Goal: Information Seeking & Learning: Learn about a topic

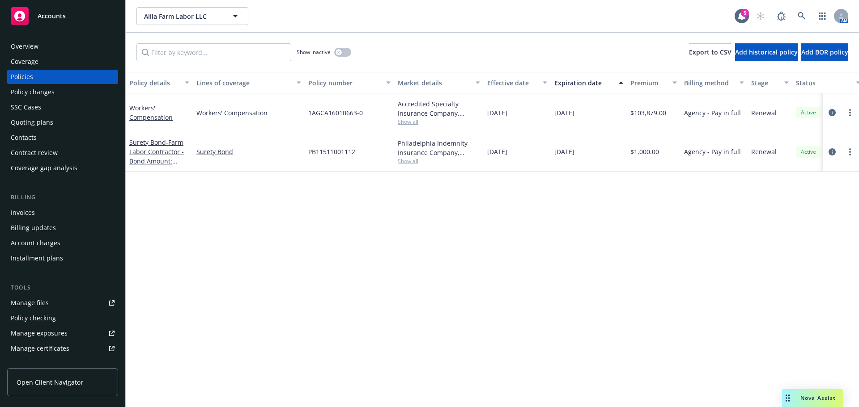
click at [39, 133] on div "Contacts" at bounding box center [63, 138] width 104 height 14
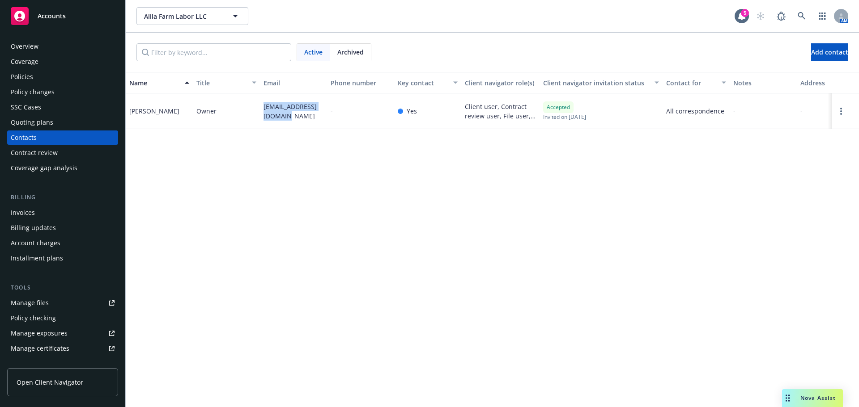
drag, startPoint x: 281, startPoint y: 120, endPoint x: 261, endPoint y: 105, distance: 25.6
click at [261, 105] on div "alilafarms05@yahoo.com" at bounding box center [293, 111] width 67 height 36
copy span "alilafarms05@yahoo.com"
drag, startPoint x: 286, startPoint y: 119, endPoint x: 254, endPoint y: 99, distance: 37.1
click at [254, 99] on div "Luis Perez Owner alilafarms05@yahoo.com - Yes Client user, Contract review user…" at bounding box center [492, 111] width 733 height 36
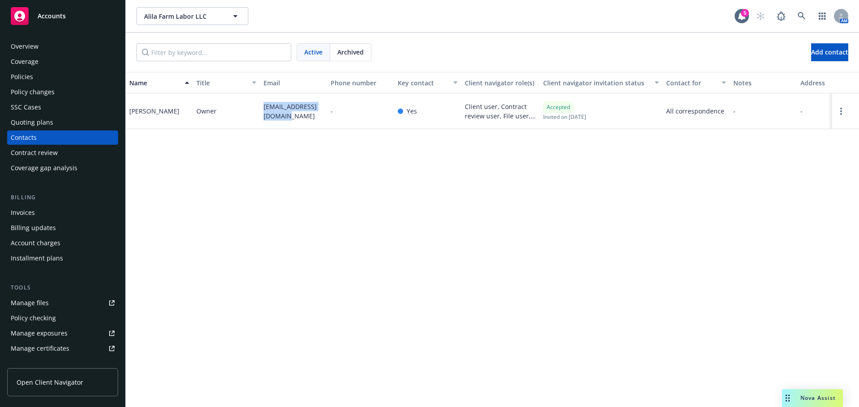
copy div "alilafarms05@yahoo.com"
click at [39, 80] on div "Policies" at bounding box center [63, 77] width 104 height 14
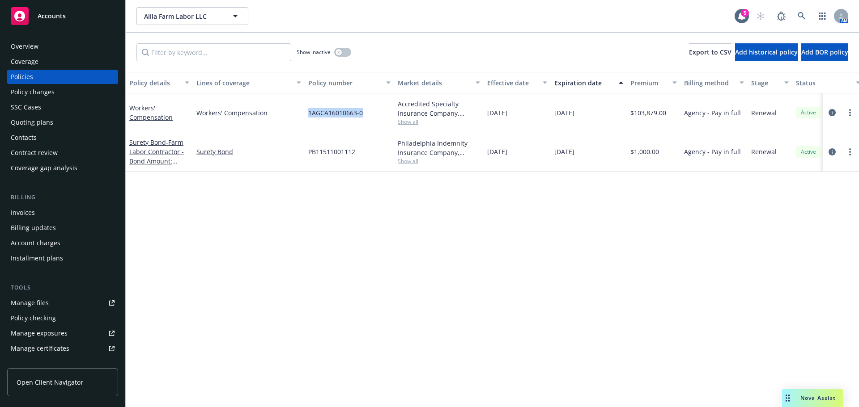
drag, startPoint x: 363, startPoint y: 115, endPoint x: 304, endPoint y: 116, distance: 59.0
click at [304, 116] on div "Workers' Compensation Workers' Compensation 1AGCA16010663-0 Accredited Specialt…" at bounding box center [557, 112] width 863 height 39
copy div "1AGCA16010663-0"
click at [815, 17] on link "button" at bounding box center [822, 16] width 18 height 18
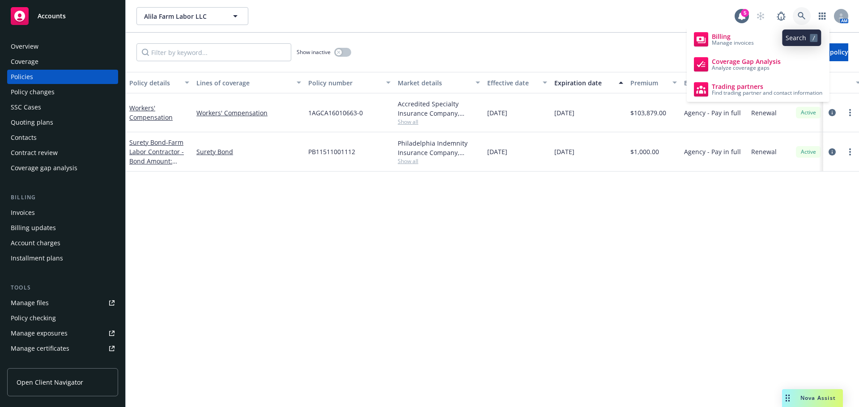
click at [793, 17] on link at bounding box center [801, 16] width 18 height 18
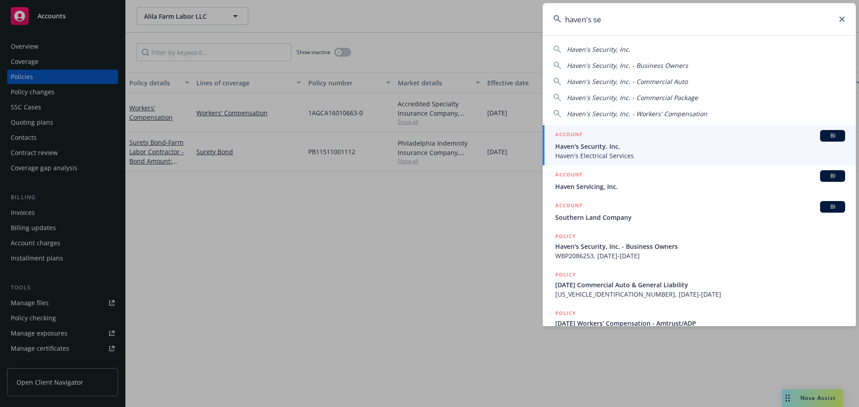
type input "haven's se"
click at [597, 145] on span "Haven's Security, Inc." at bounding box center [700, 146] width 290 height 9
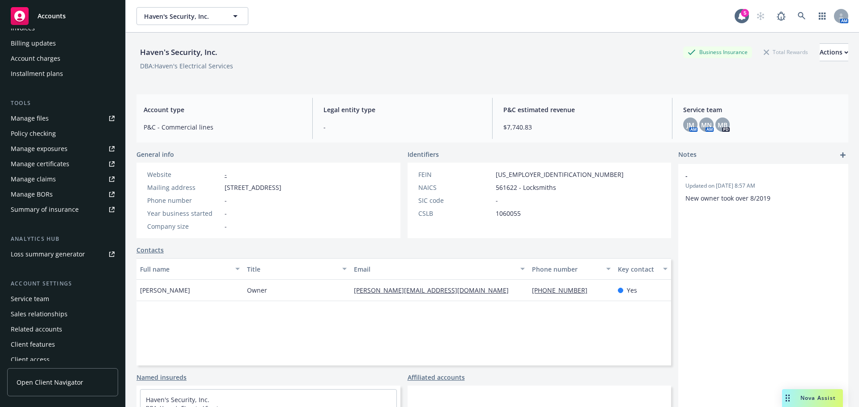
scroll to position [191, 0]
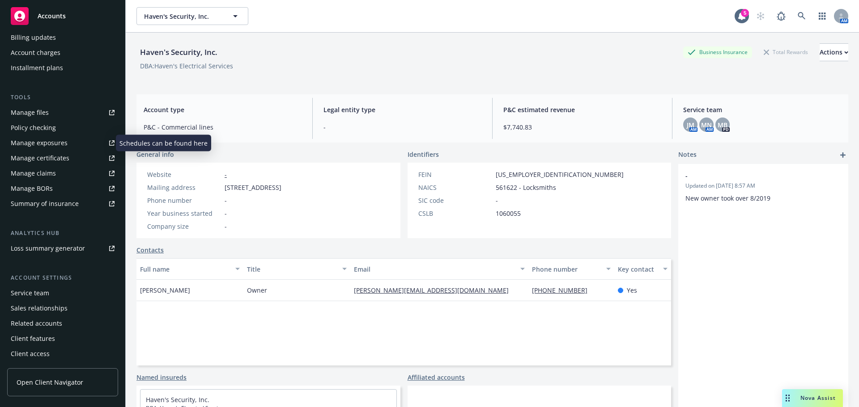
click at [55, 144] on div "Manage exposures" at bounding box center [39, 143] width 57 height 14
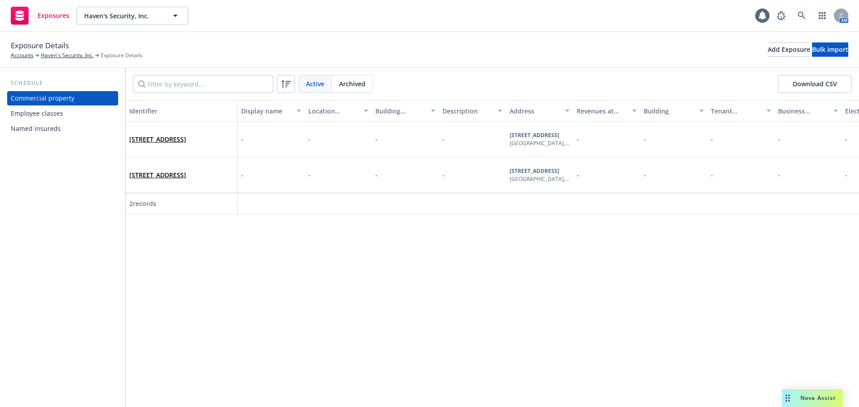
click at [69, 131] on div "Named insureds" at bounding box center [63, 129] width 104 height 14
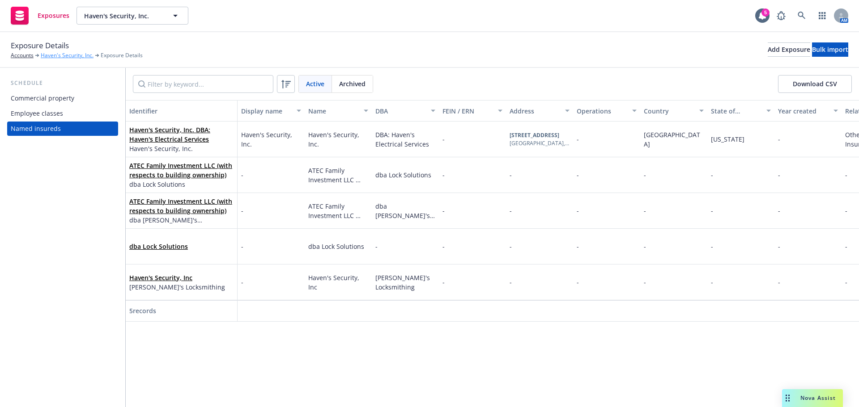
click at [65, 54] on link "Haven's Security, Inc." at bounding box center [67, 55] width 53 height 8
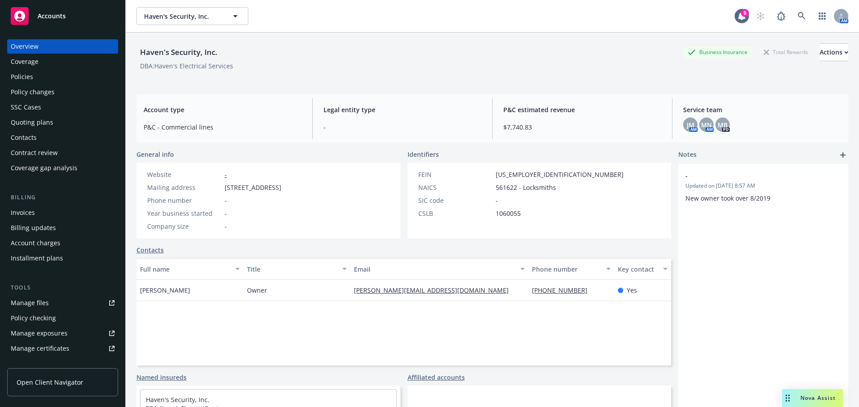
click at [43, 90] on div "Policy changes" at bounding box center [33, 92] width 44 height 14
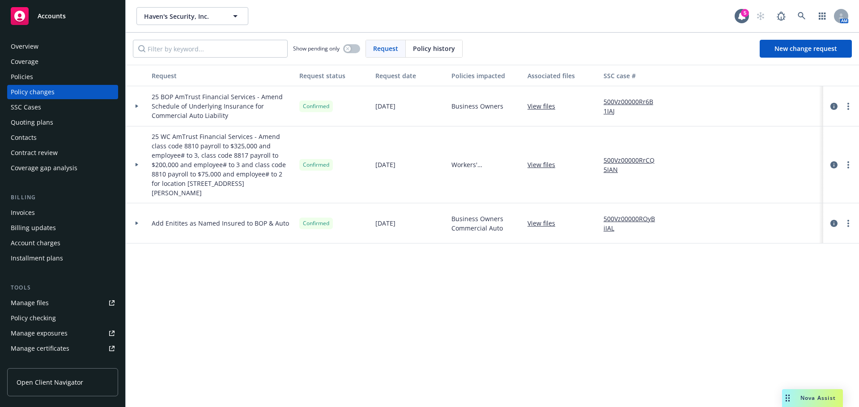
click at [134, 222] on div at bounding box center [136, 223] width 15 height 3
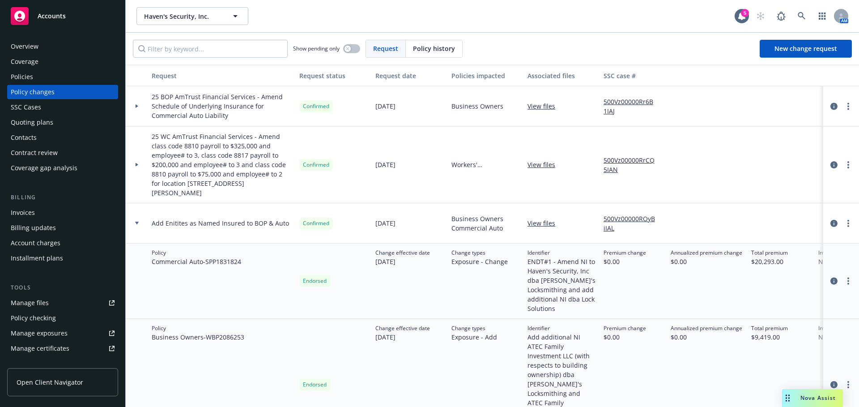
scroll to position [13, 0]
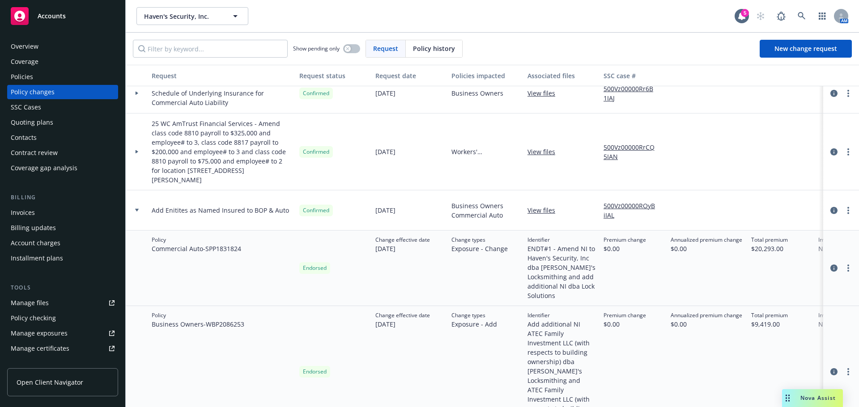
click at [64, 52] on div "Overview" at bounding box center [63, 46] width 104 height 14
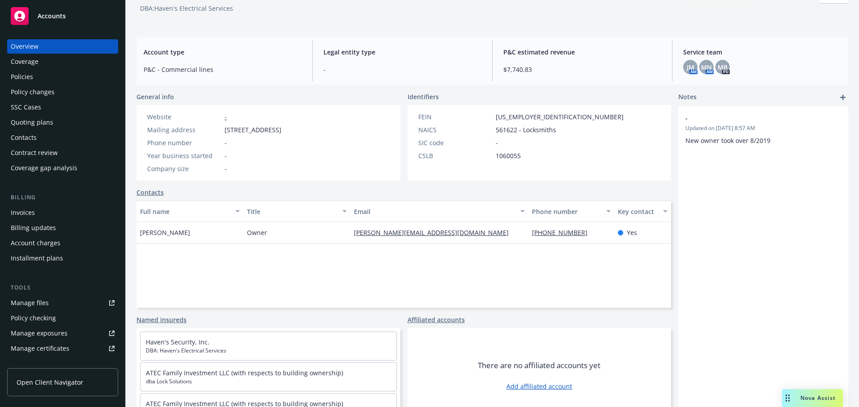
scroll to position [73, 0]
